Goal: Task Accomplishment & Management: Use online tool/utility

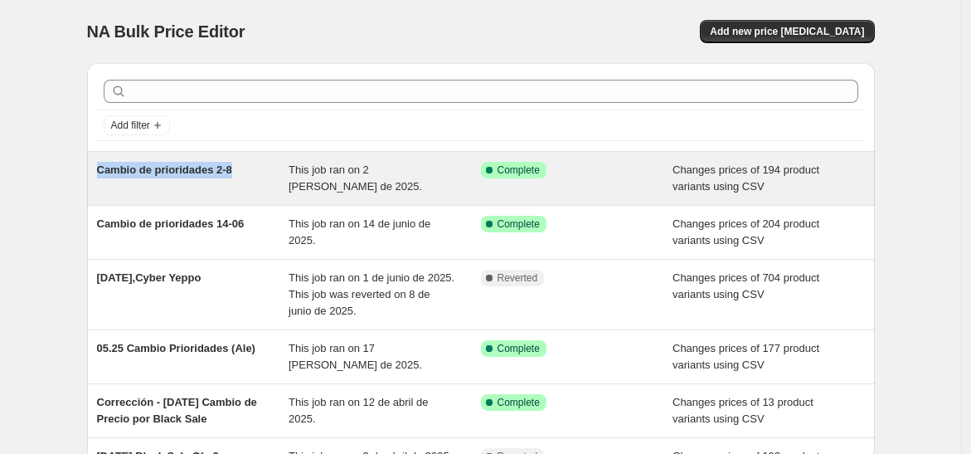
drag, startPoint x: 243, startPoint y: 167, endPoint x: 97, endPoint y: 177, distance: 146.3
click at [97, 177] on div "Cambio de prioridades 2-8 This job ran on 2 [PERSON_NAME] de 2025. Success Comp…" at bounding box center [481, 178] width 788 height 53
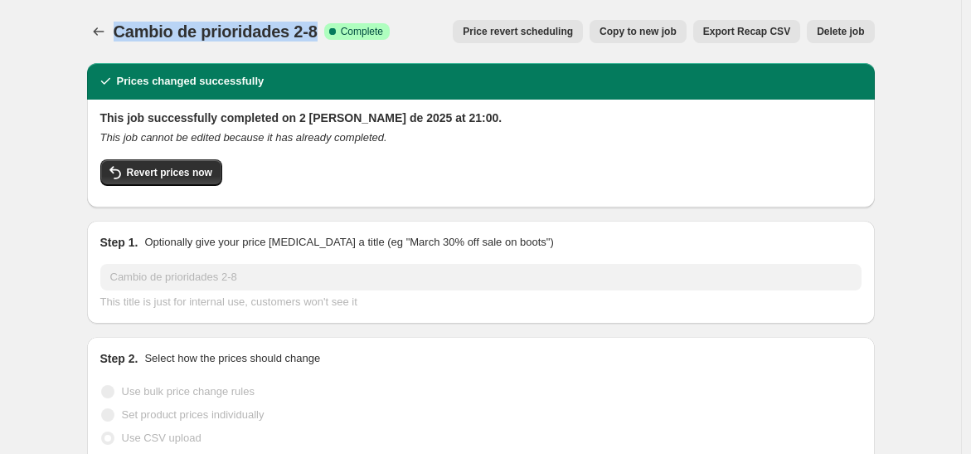
drag, startPoint x: 321, startPoint y: 27, endPoint x: 116, endPoint y: 26, distance: 204.9
click at [116, 26] on div "Cambio de prioridades 2-8 Success Complete Complete Price revert scheduling Cop…" at bounding box center [481, 31] width 788 height 23
copy span "Cambio de prioridades 2-8"
click at [103, 32] on icon "Price change jobs" at bounding box center [98, 31] width 17 height 17
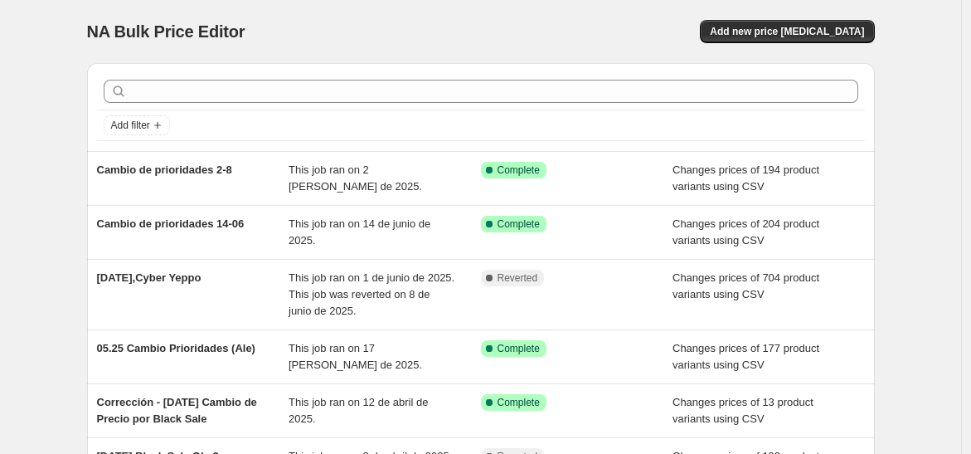
click at [794, 44] on div "NA Bulk Price Editor. This page is ready NA Bulk Price Editor Add new price [ME…" at bounding box center [481, 31] width 788 height 63
click at [800, 27] on span "Add new price [MEDICAL_DATA]" at bounding box center [787, 31] width 154 height 13
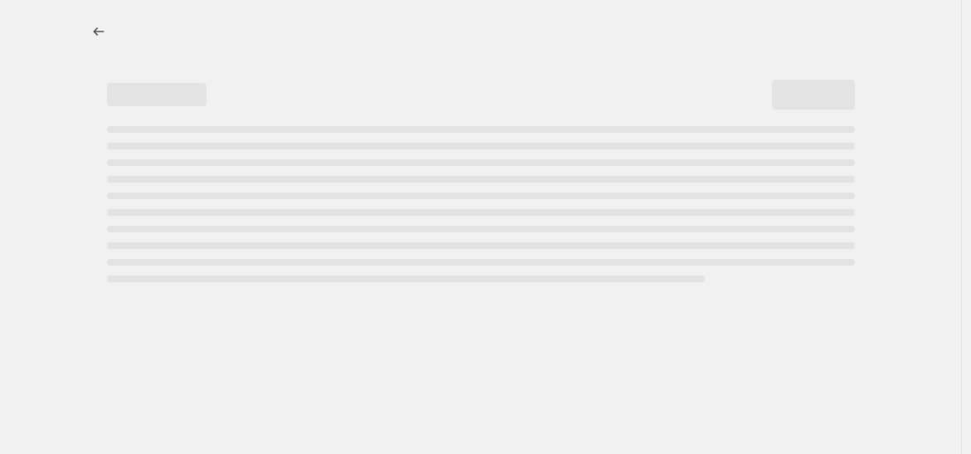
select select "percentage"
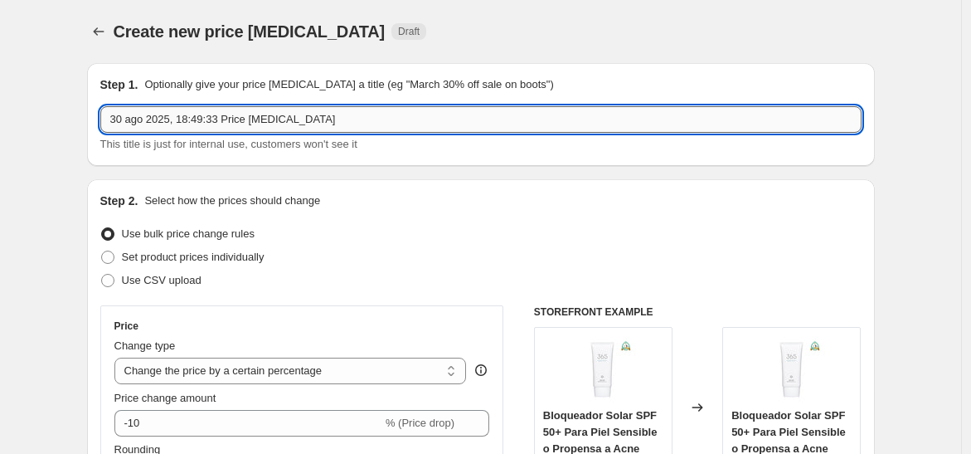
click at [402, 112] on input "30 ago 2025, 18:49:33 Price [MEDICAL_DATA]" at bounding box center [481, 119] width 762 height 27
paste input "Cambio de prioridades 2-8"
click at [309, 124] on input "Cambio de prioridades 1-9" at bounding box center [481, 119] width 762 height 27
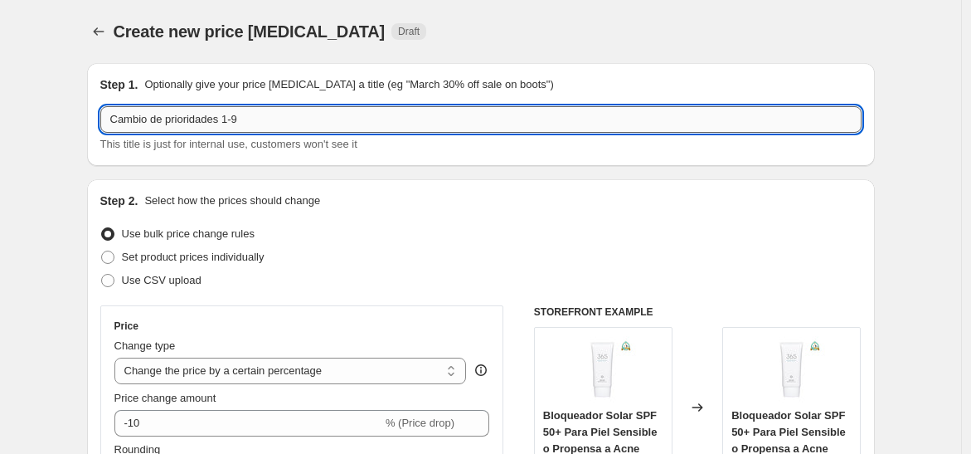
click at [309, 124] on input "Cambio de prioridades 1-9" at bounding box center [481, 119] width 762 height 27
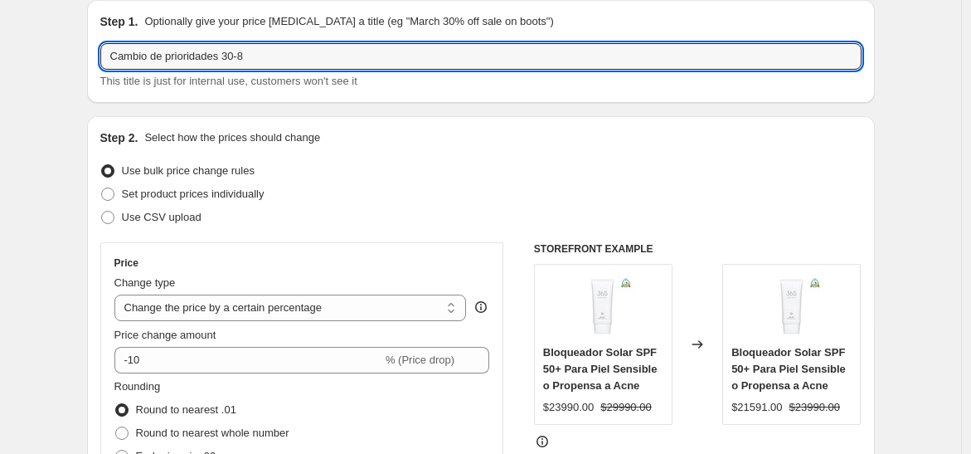
scroll to position [92, 0]
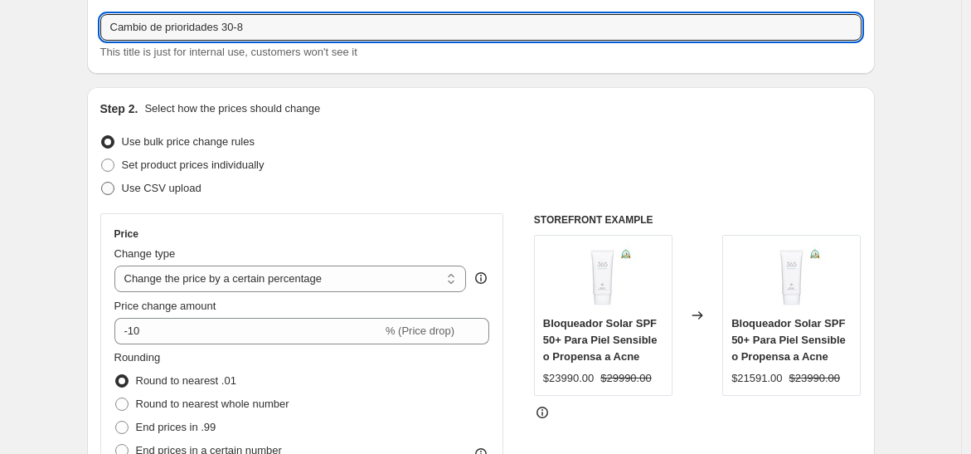
type input "Cambio de prioridades 30-8"
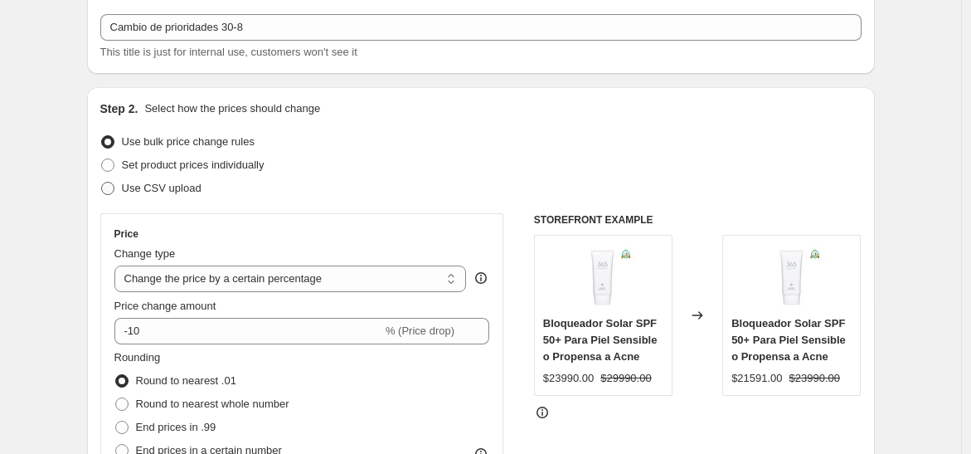
click at [148, 184] on span "Use CSV upload" at bounding box center [162, 188] width 80 height 12
click at [102, 183] on input "Use CSV upload" at bounding box center [101, 182] width 1 height 1
radio input "true"
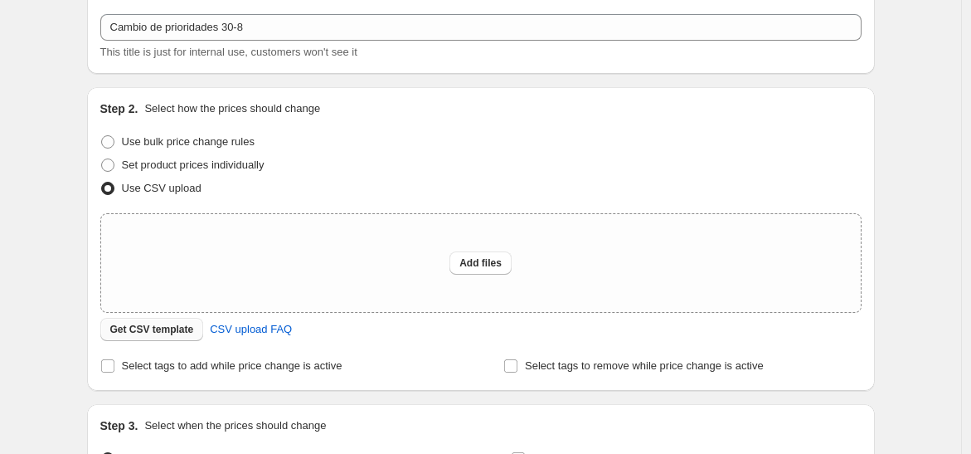
click at [144, 330] on span "Get CSV template" at bounding box center [152, 329] width 84 height 13
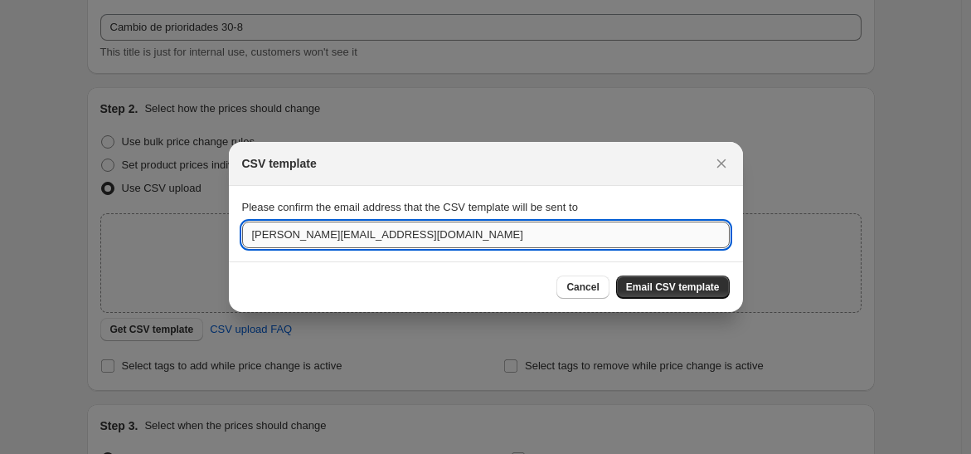
click at [560, 236] on input "[PERSON_NAME][EMAIL_ADDRESS][DOMAIN_NAME]" at bounding box center [486, 235] width 488 height 27
type input "[EMAIL_ADDRESS][DOMAIN_NAME]"
click at [669, 282] on span "Email CSV template" at bounding box center [673, 286] width 94 height 13
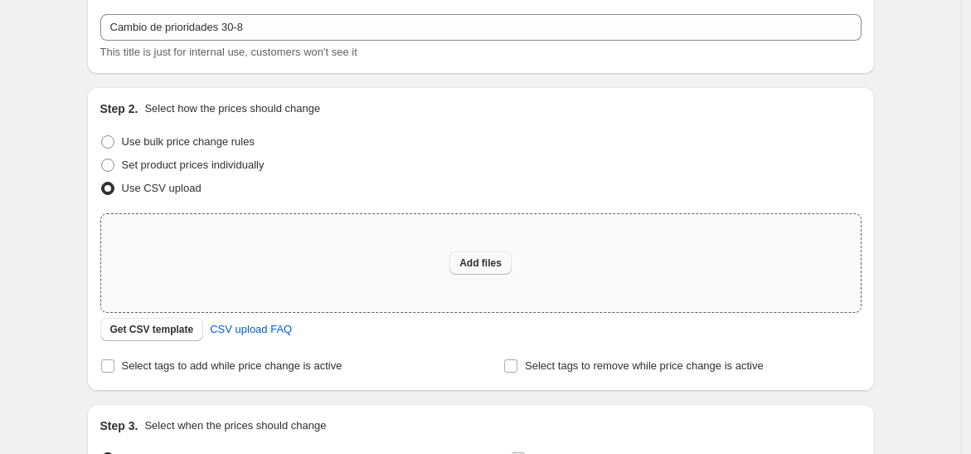
click at [495, 263] on span "Add files" at bounding box center [481, 262] width 42 height 13
click at [471, 259] on span "Add files" at bounding box center [481, 262] width 42 height 13
type input "C:\fakepath\csv_template_user_49891 (1).csv"
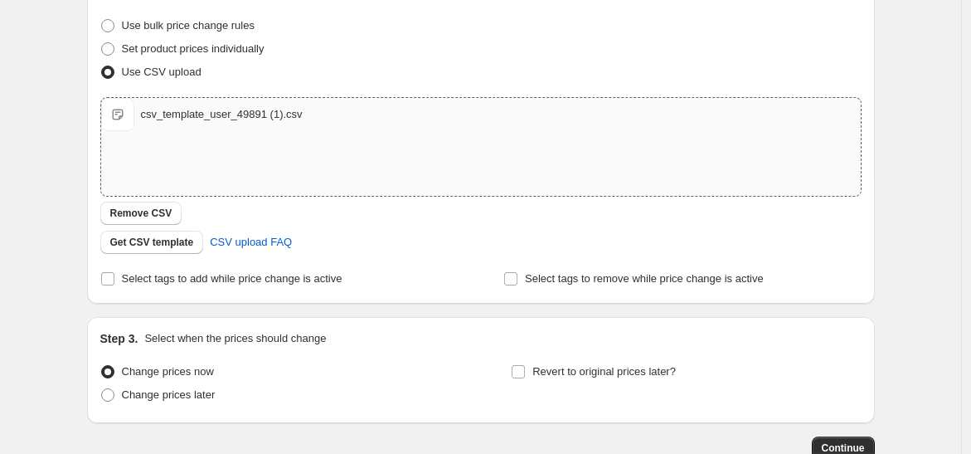
scroll to position [314, 0]
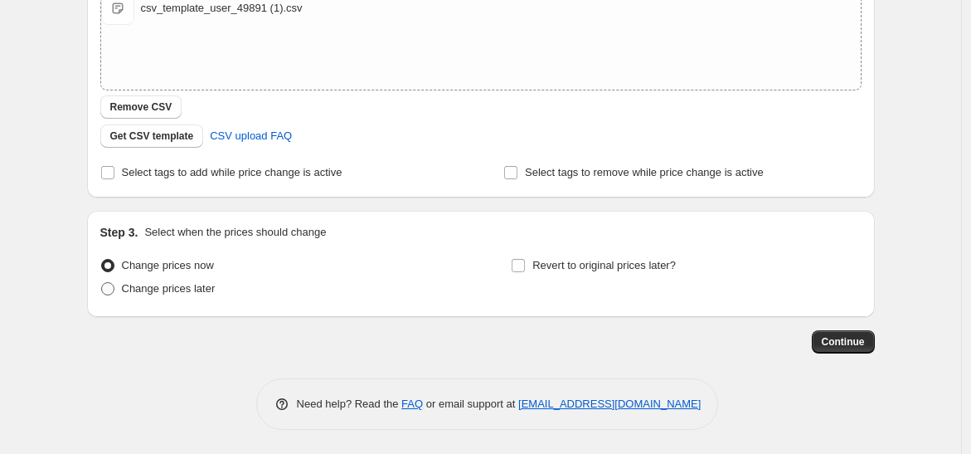
click at [173, 289] on span "Change prices later" at bounding box center [169, 288] width 94 height 12
click at [102, 283] on input "Change prices later" at bounding box center [101, 282] width 1 height 1
radio input "true"
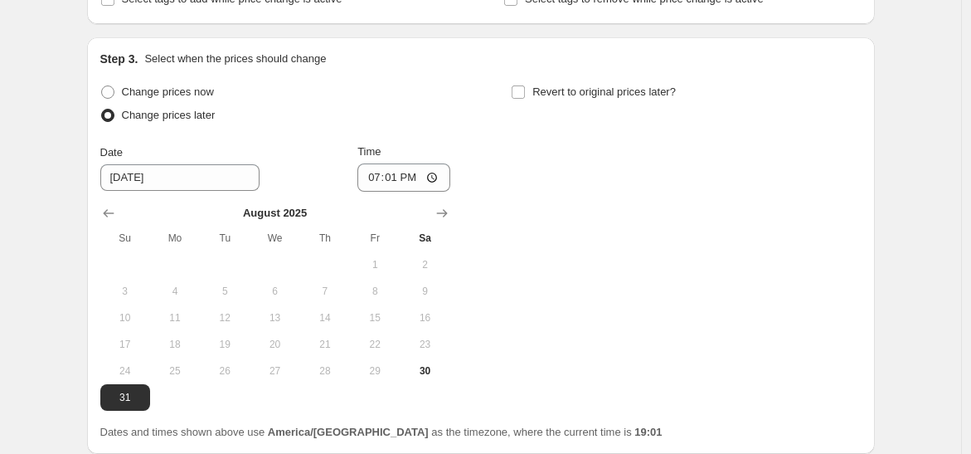
scroll to position [499, 0]
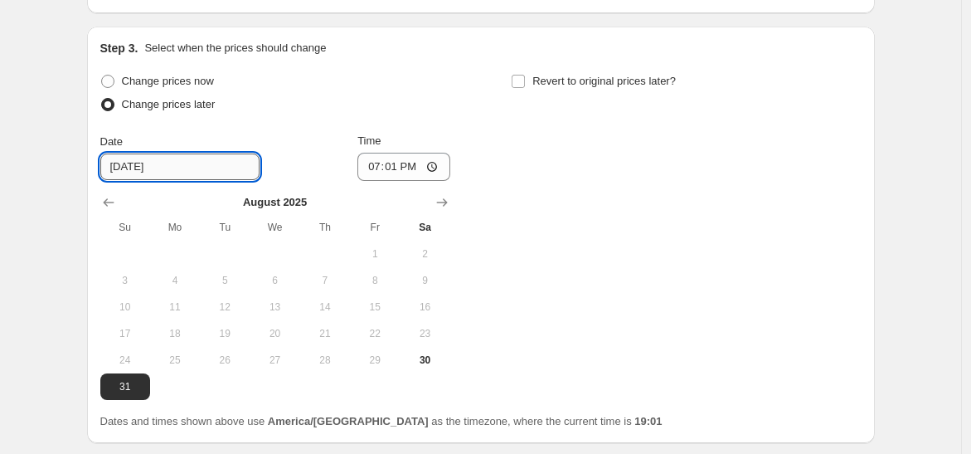
click at [179, 176] on input "[DATE]" at bounding box center [179, 166] width 159 height 27
click at [433, 367] on button "30" at bounding box center [425, 360] width 50 height 27
type input "[DATE]"
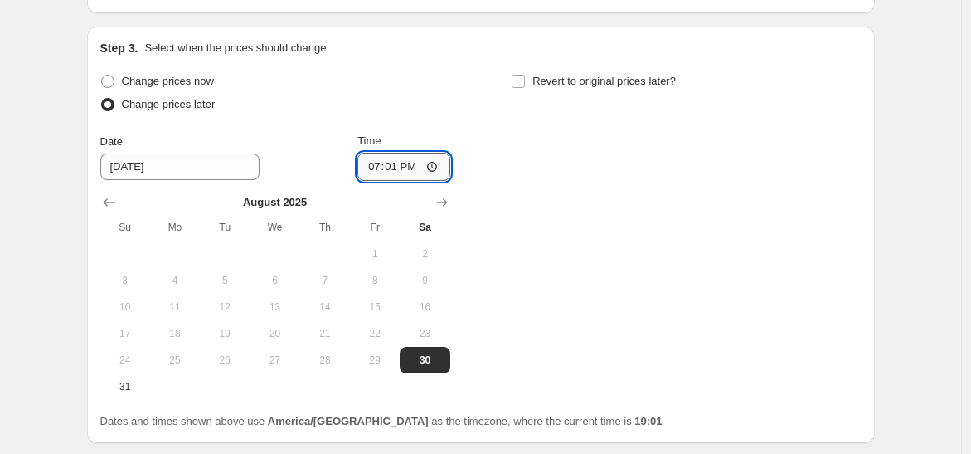
click at [381, 163] on input "19:01" at bounding box center [404, 167] width 93 height 28
click at [374, 164] on input "19:01" at bounding box center [404, 167] width 93 height 28
click at [374, 165] on input "19:01" at bounding box center [404, 167] width 93 height 28
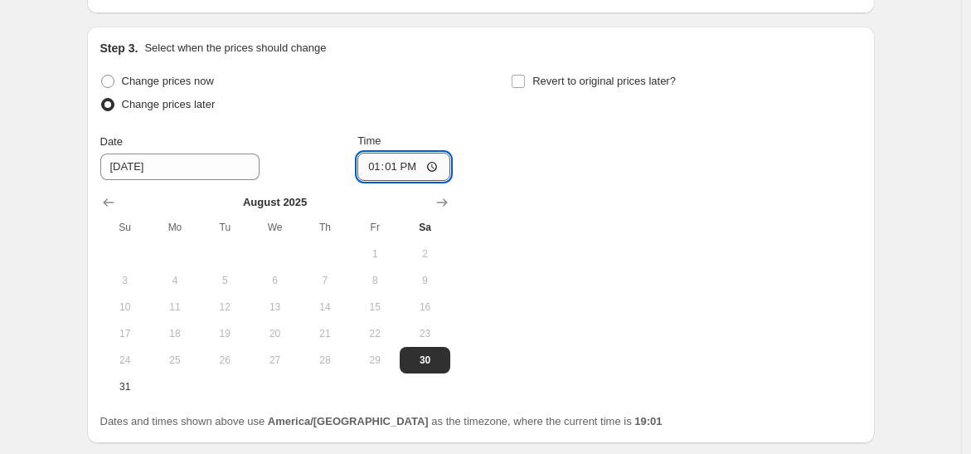
click at [374, 165] on input "13:01" at bounding box center [404, 167] width 93 height 28
click at [425, 229] on span "Sa" at bounding box center [425, 227] width 37 height 13
click at [367, 172] on input "13:01" at bounding box center [404, 167] width 93 height 28
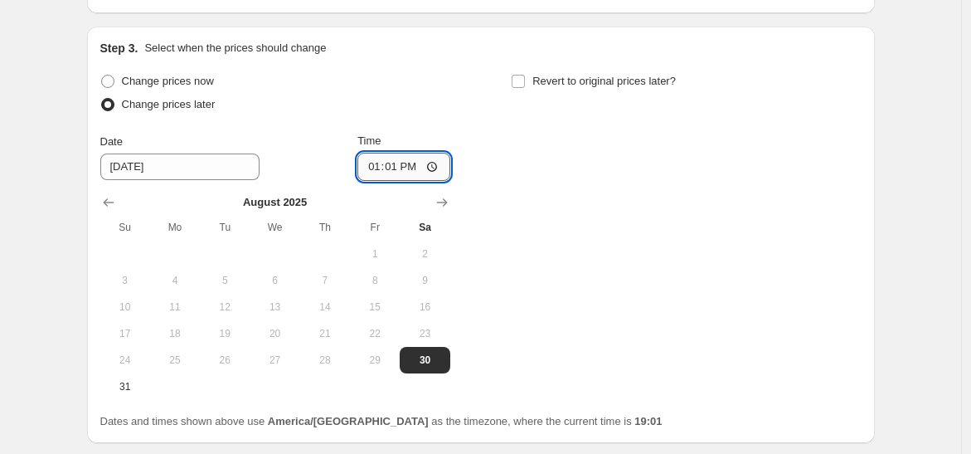
type input "22:01"
click at [591, 213] on div "Change prices now Change prices later Date [DATE] Time 22:[DATE] Mo Tu We Th Fr…" at bounding box center [481, 235] width 762 height 330
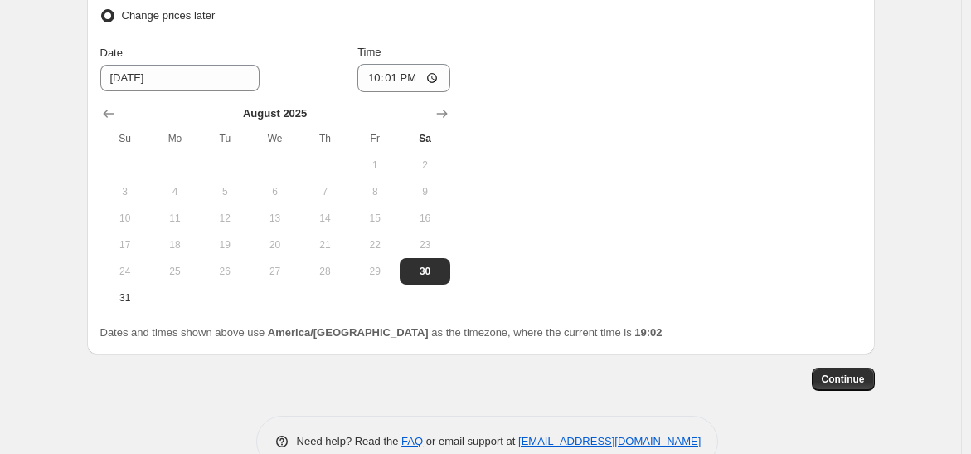
scroll to position [625, 0]
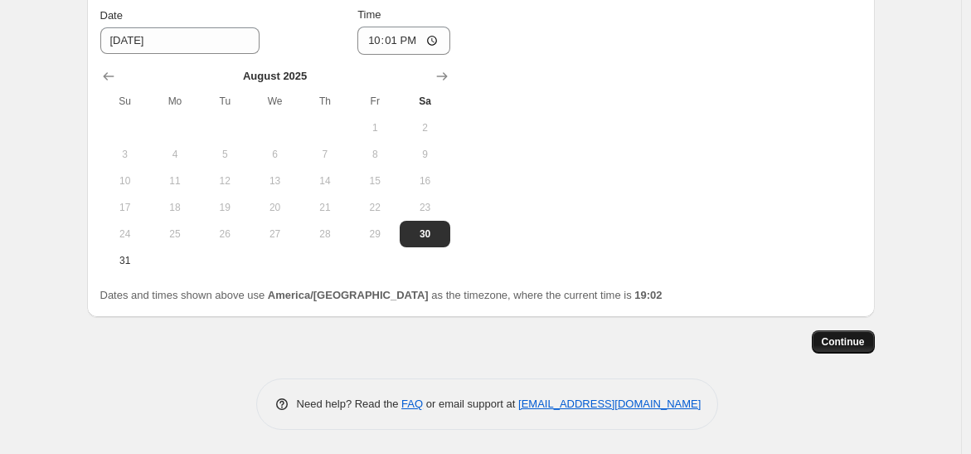
click at [865, 343] on span "Continue" at bounding box center [843, 341] width 43 height 13
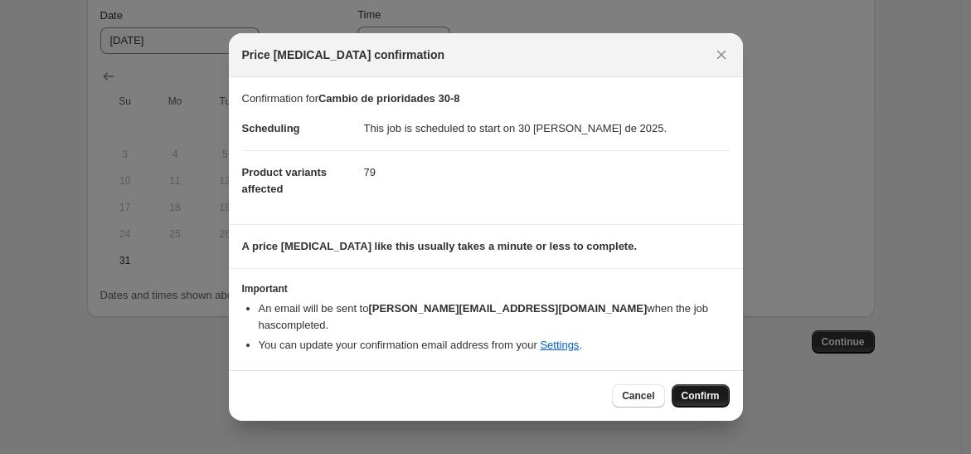
click at [720, 384] on button "Confirm" at bounding box center [701, 395] width 58 height 23
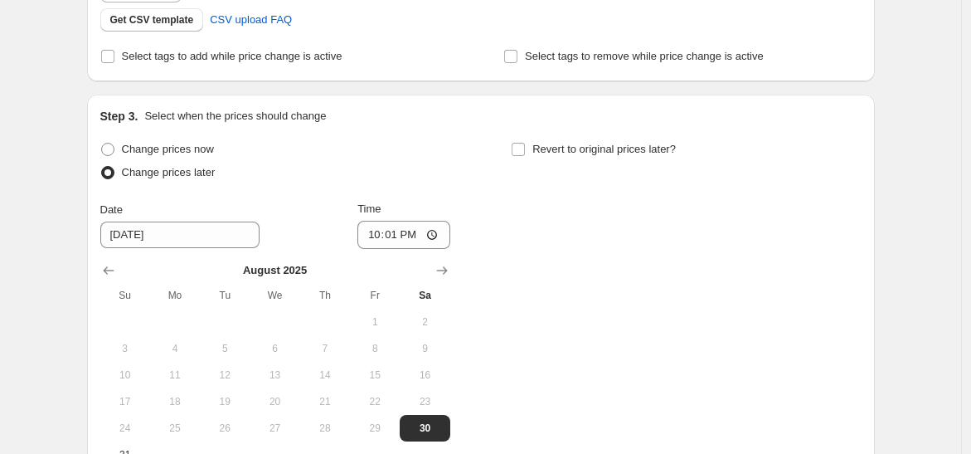
scroll to position [726, 0]
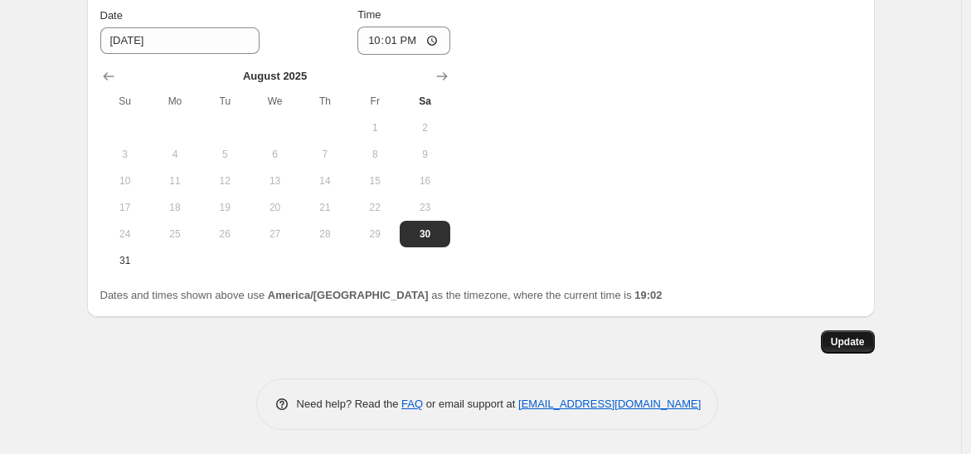
click at [844, 344] on span "Update" at bounding box center [848, 341] width 34 height 13
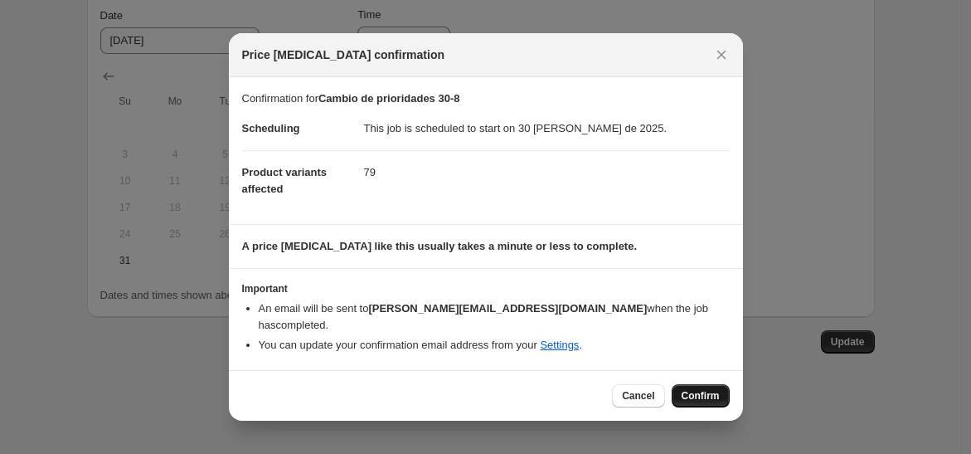
click at [706, 389] on span "Confirm" at bounding box center [701, 395] width 38 height 13
